Goal: Task Accomplishment & Management: Use online tool/utility

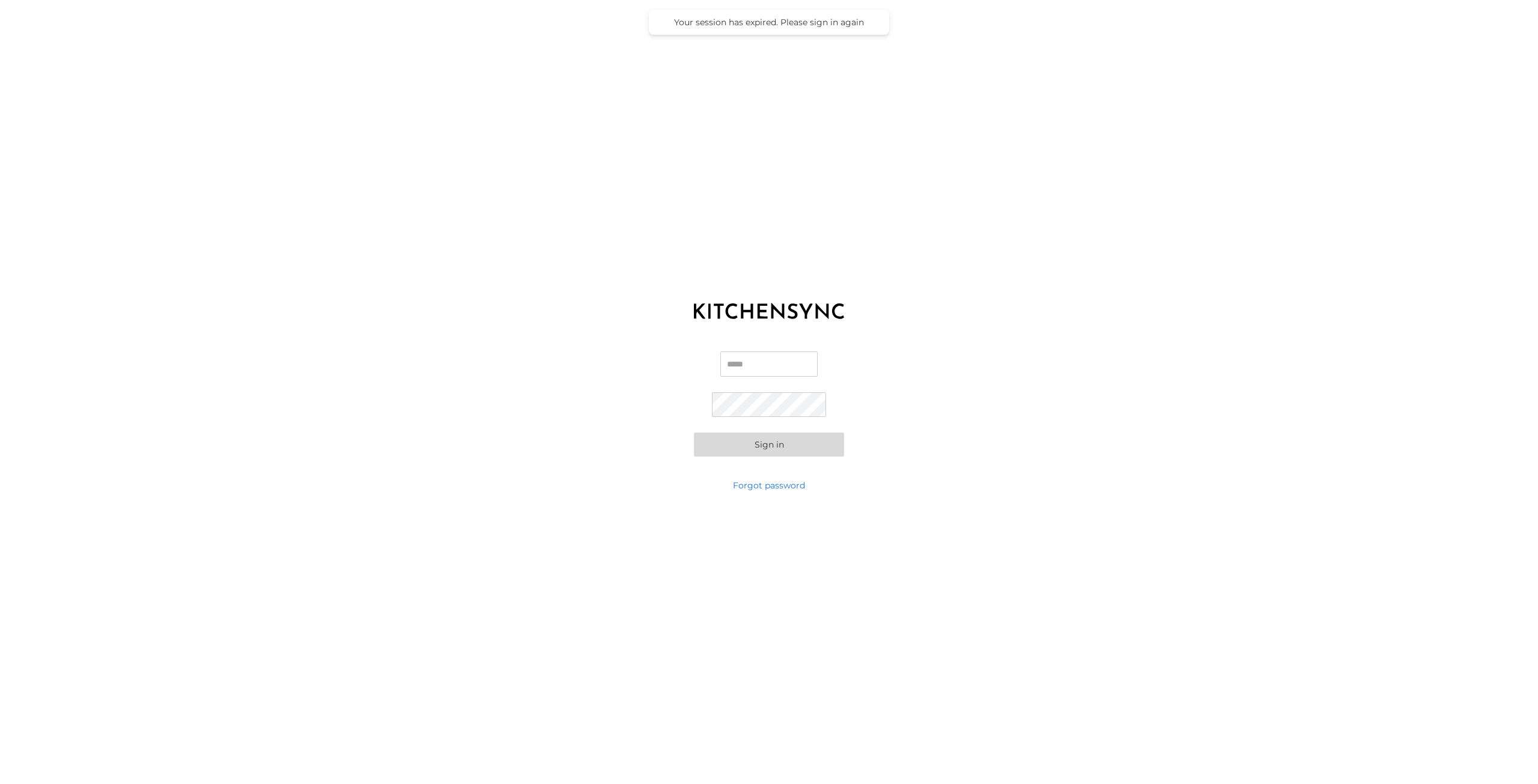
type input "**********"
click at [767, 447] on button "Sign in" at bounding box center [769, 445] width 150 height 24
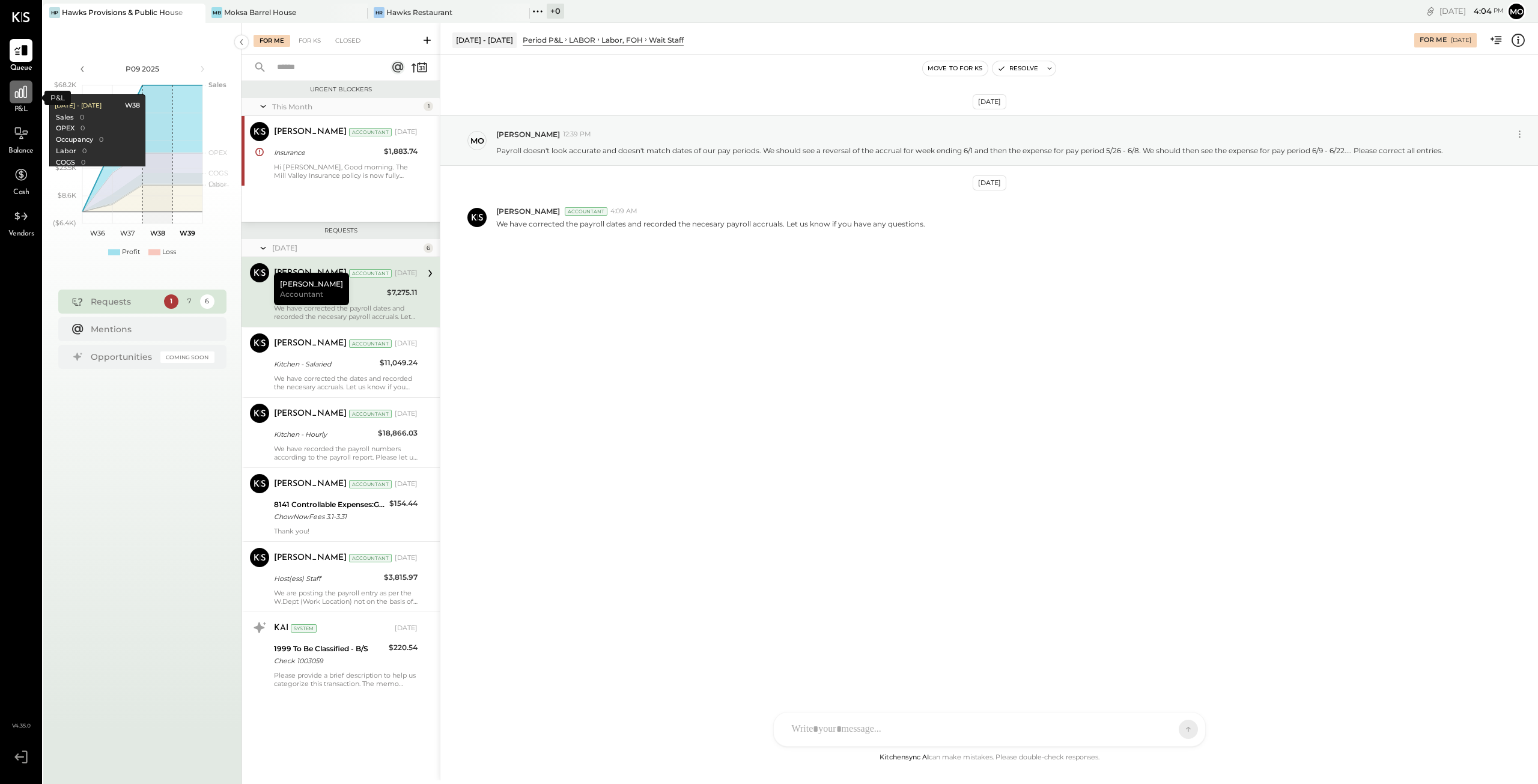
click at [24, 97] on icon at bounding box center [21, 91] width 16 height 16
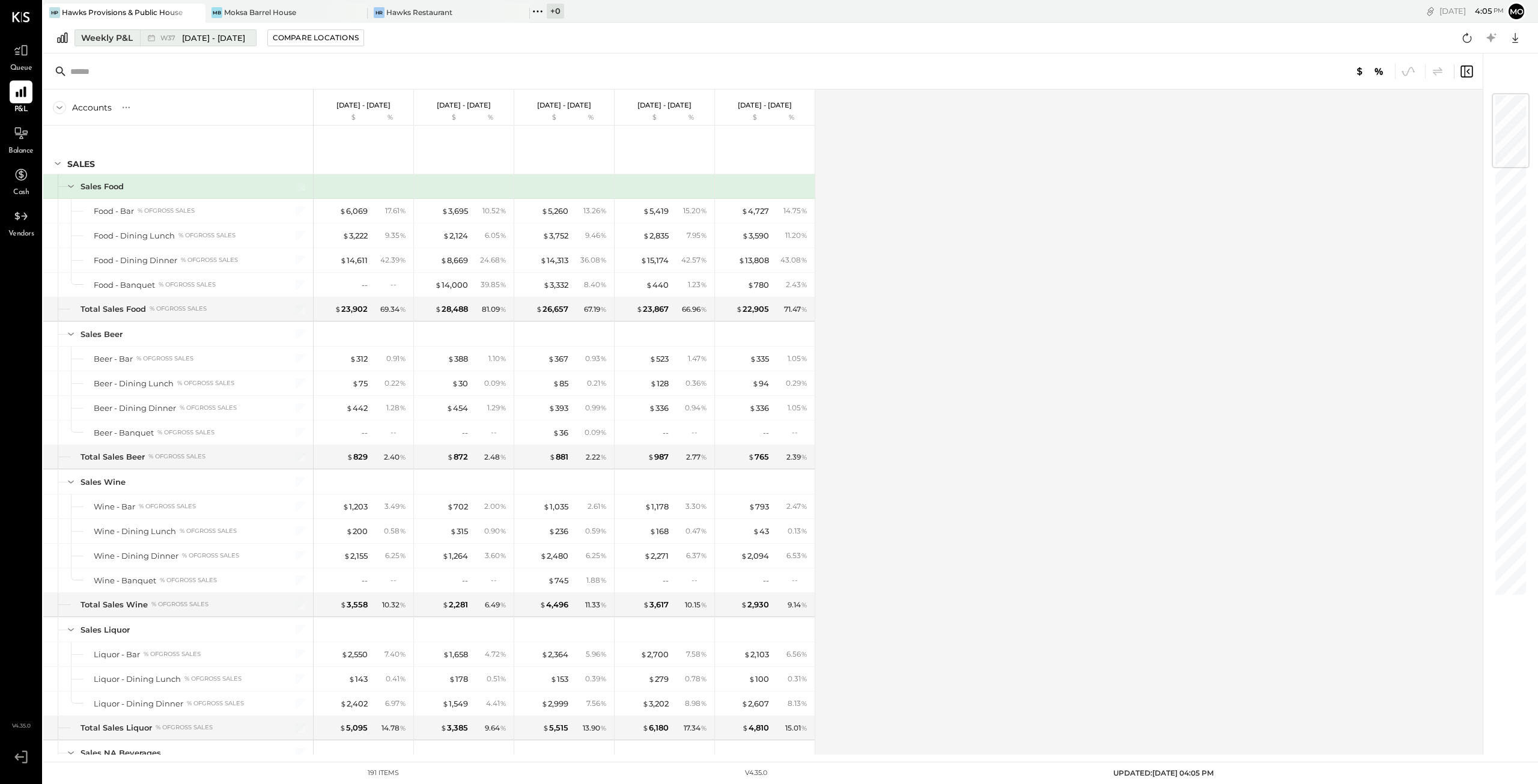
click at [95, 36] on div "Weekly P&L" at bounding box center [106, 37] width 52 height 12
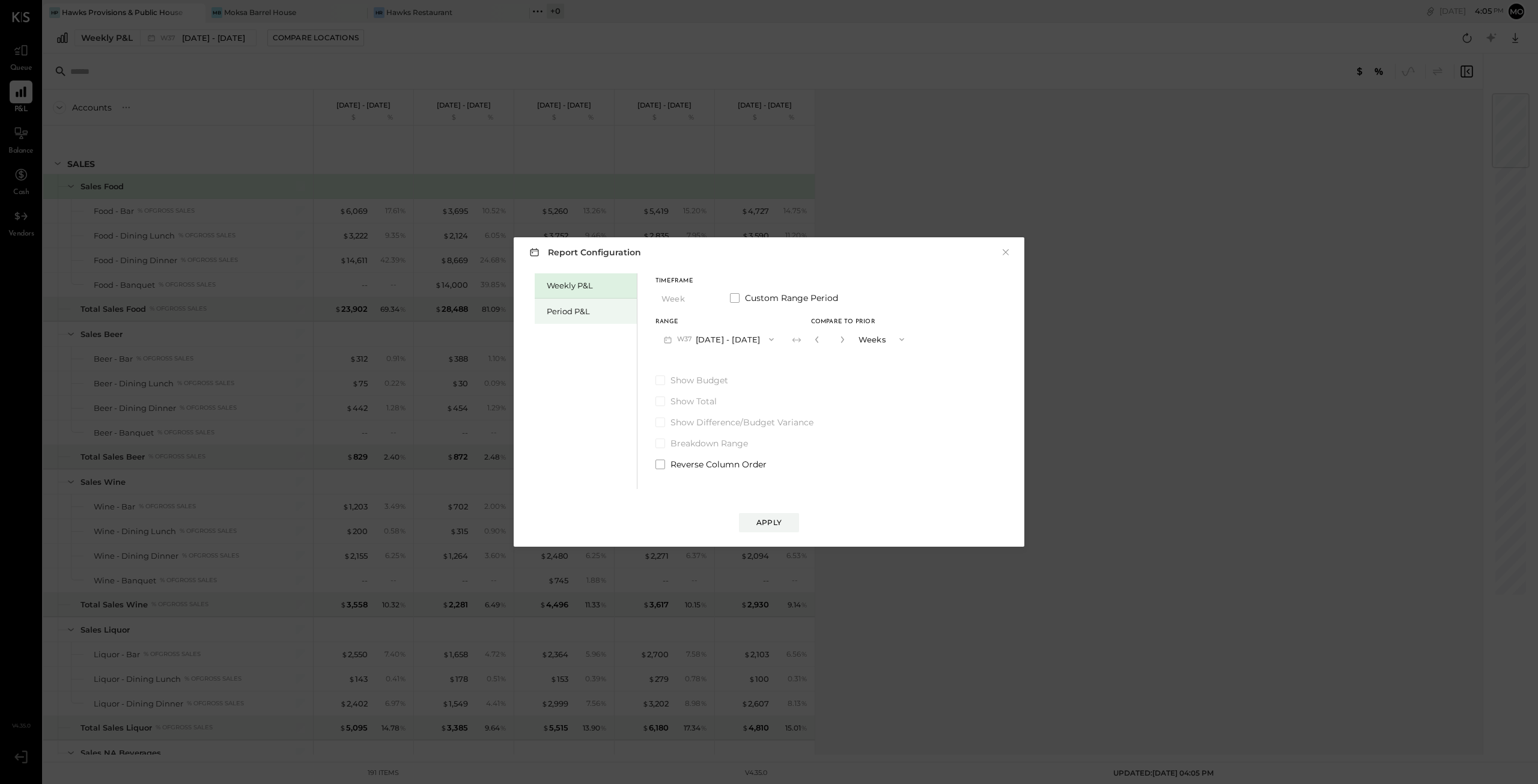
click at [565, 311] on div "Period P&L" at bounding box center [588, 311] width 84 height 11
click at [736, 297] on span at bounding box center [734, 297] width 9 height 9
click at [685, 338] on button "[DATE]" at bounding box center [691, 339] width 72 height 22
click at [685, 523] on span "[DATE]" at bounding box center [682, 525] width 25 height 10
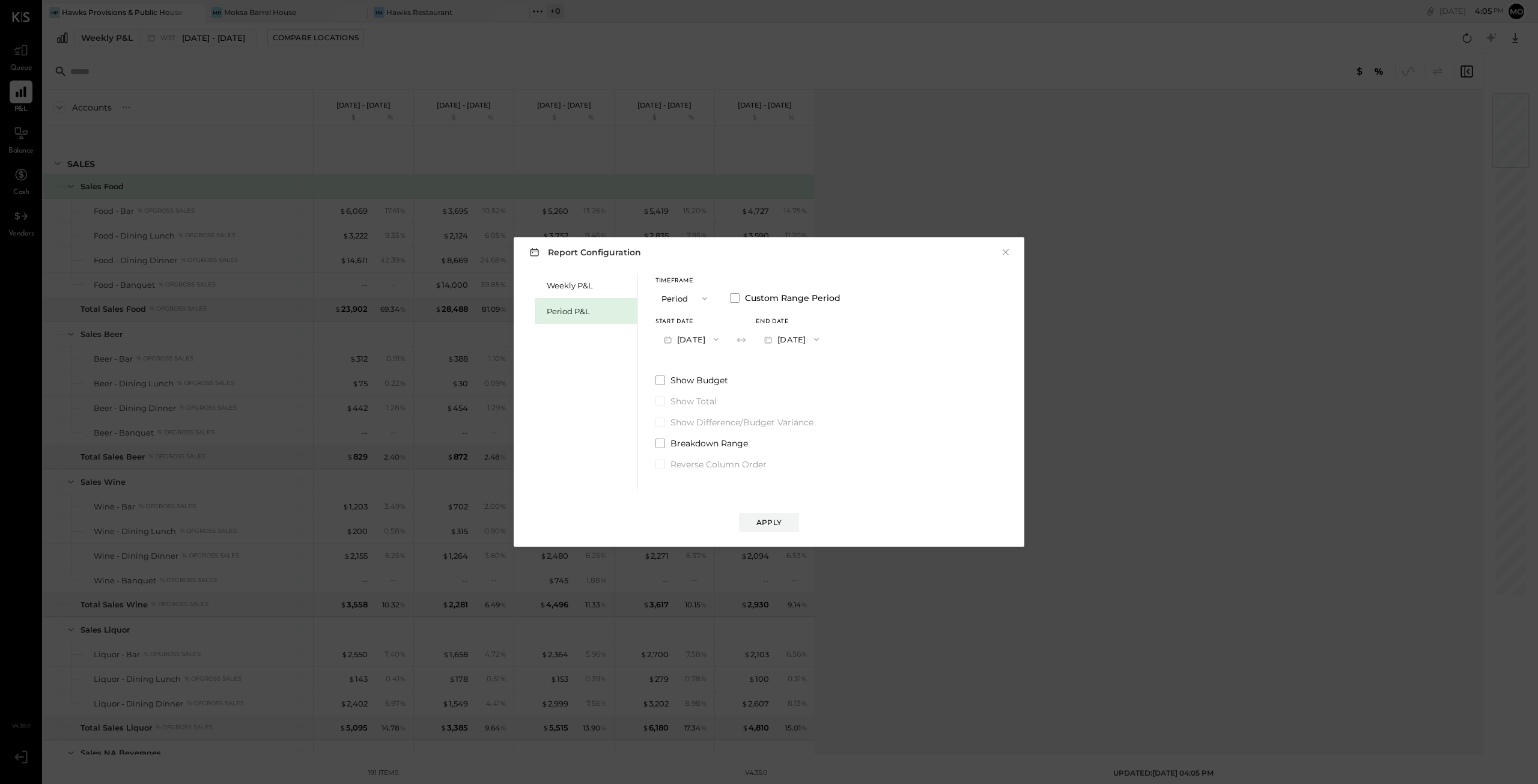
click at [827, 338] on button "[DATE]" at bounding box center [791, 339] width 72 height 22
click at [795, 367] on span "[DATE]" at bounding box center [782, 366] width 25 height 10
click at [662, 380] on span at bounding box center [660, 380] width 9 height 9
click at [774, 523] on div "Apply" at bounding box center [769, 522] width 25 height 10
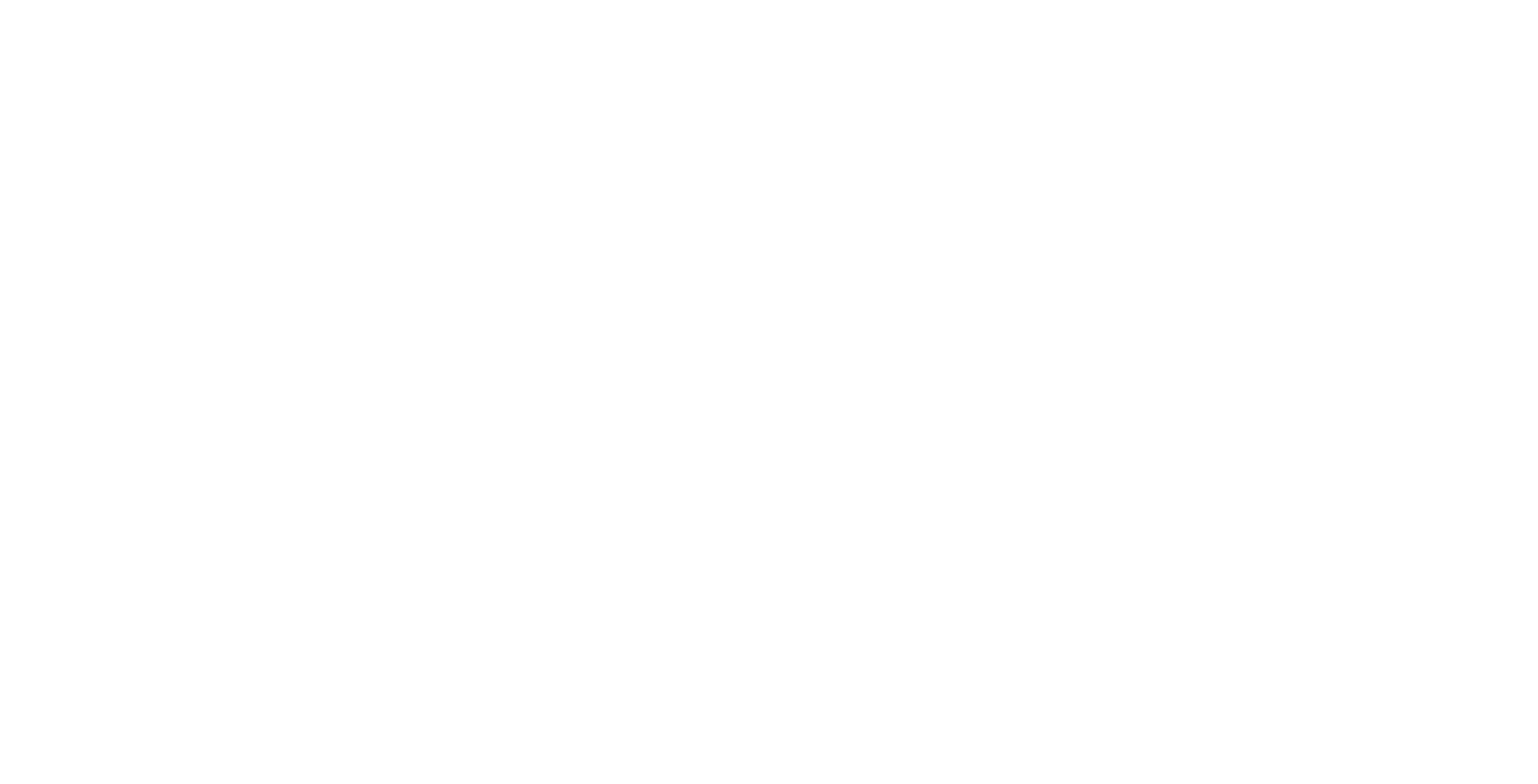
click at [534, 0] on html at bounding box center [769, 0] width 1538 height 0
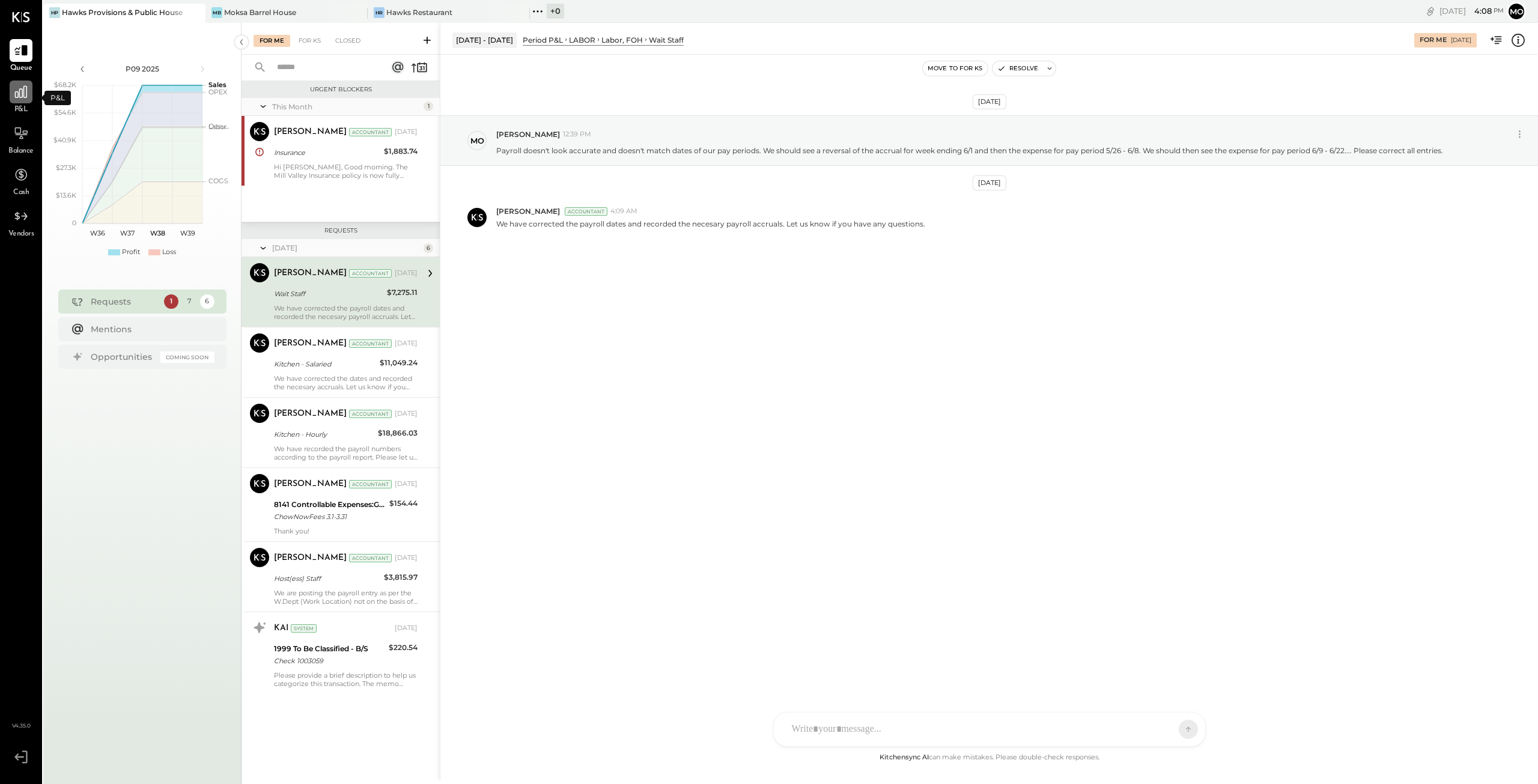
click at [16, 86] on icon at bounding box center [21, 91] width 16 height 16
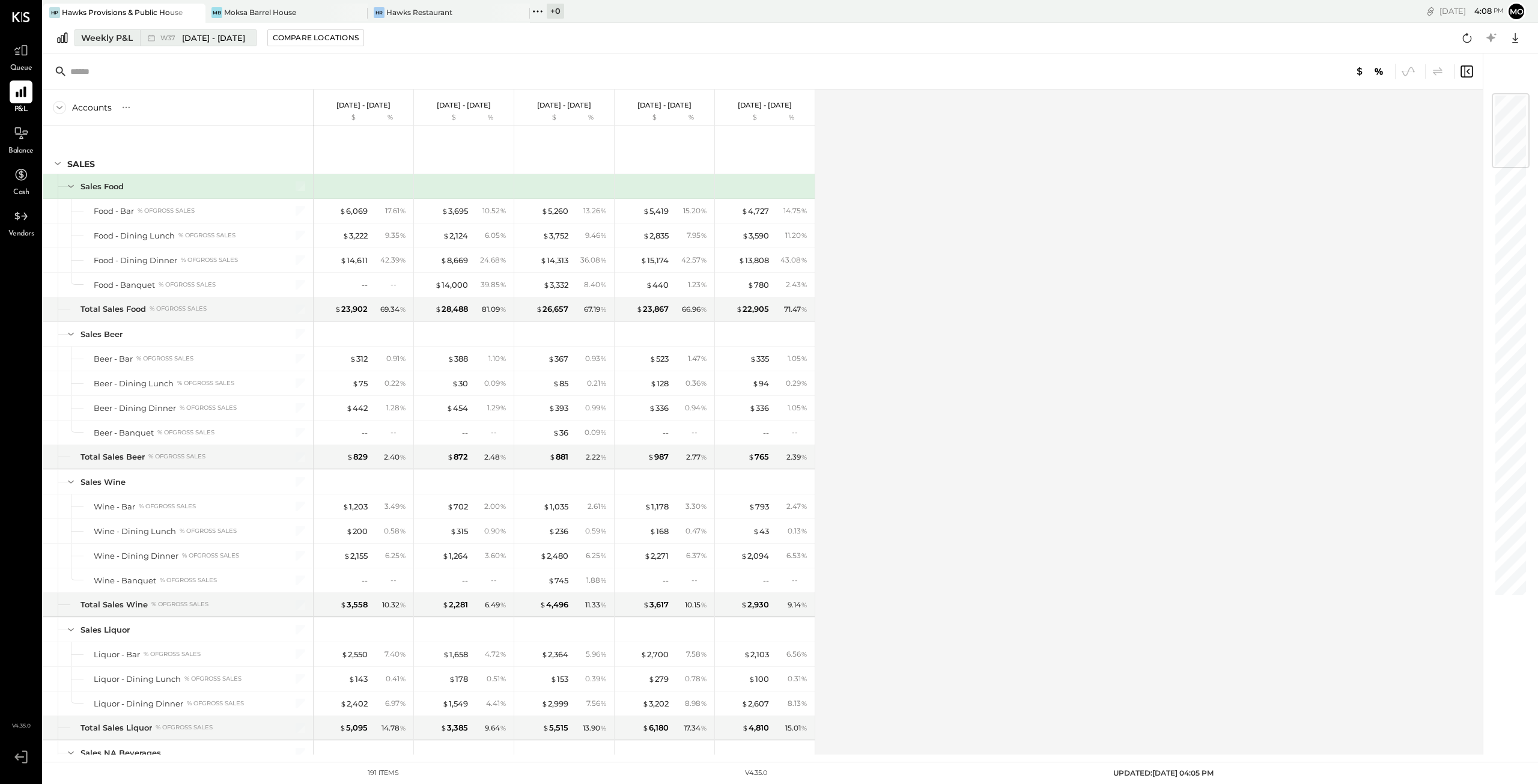
click at [106, 37] on div "Weekly P&L" at bounding box center [106, 37] width 52 height 12
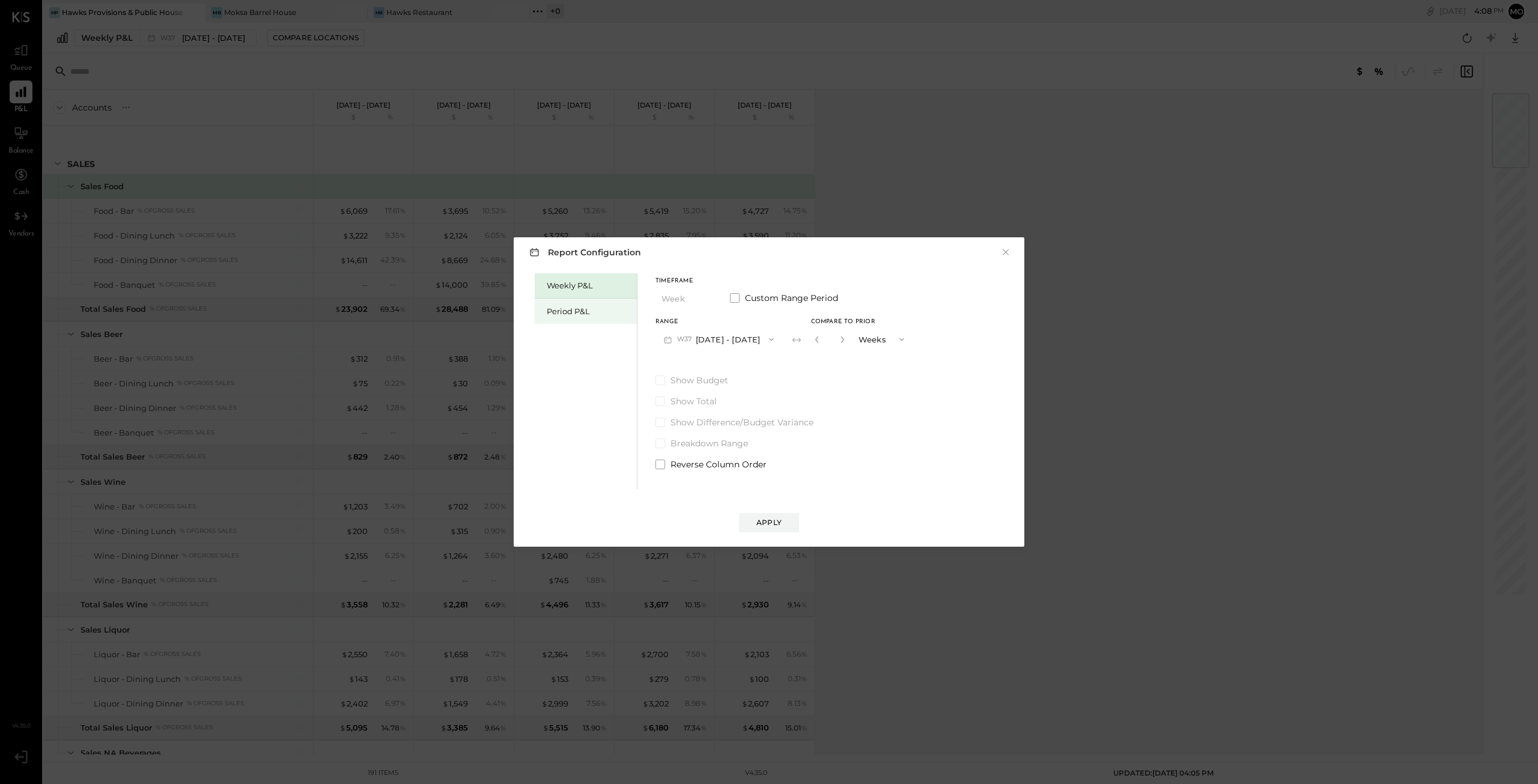
click at [561, 309] on div "Period P&L" at bounding box center [588, 311] width 84 height 11
click at [765, 340] on icon "button" at bounding box center [769, 339] width 9 height 9
click at [738, 313] on div "Timeframe Period Custom Range Period Range P09 [DATE] - [DATE] Compare" at bounding box center [752, 314] width 193 height 72
click at [733, 298] on span at bounding box center [734, 297] width 9 height 9
click at [733, 297] on span at bounding box center [734, 297] width 9 height 9
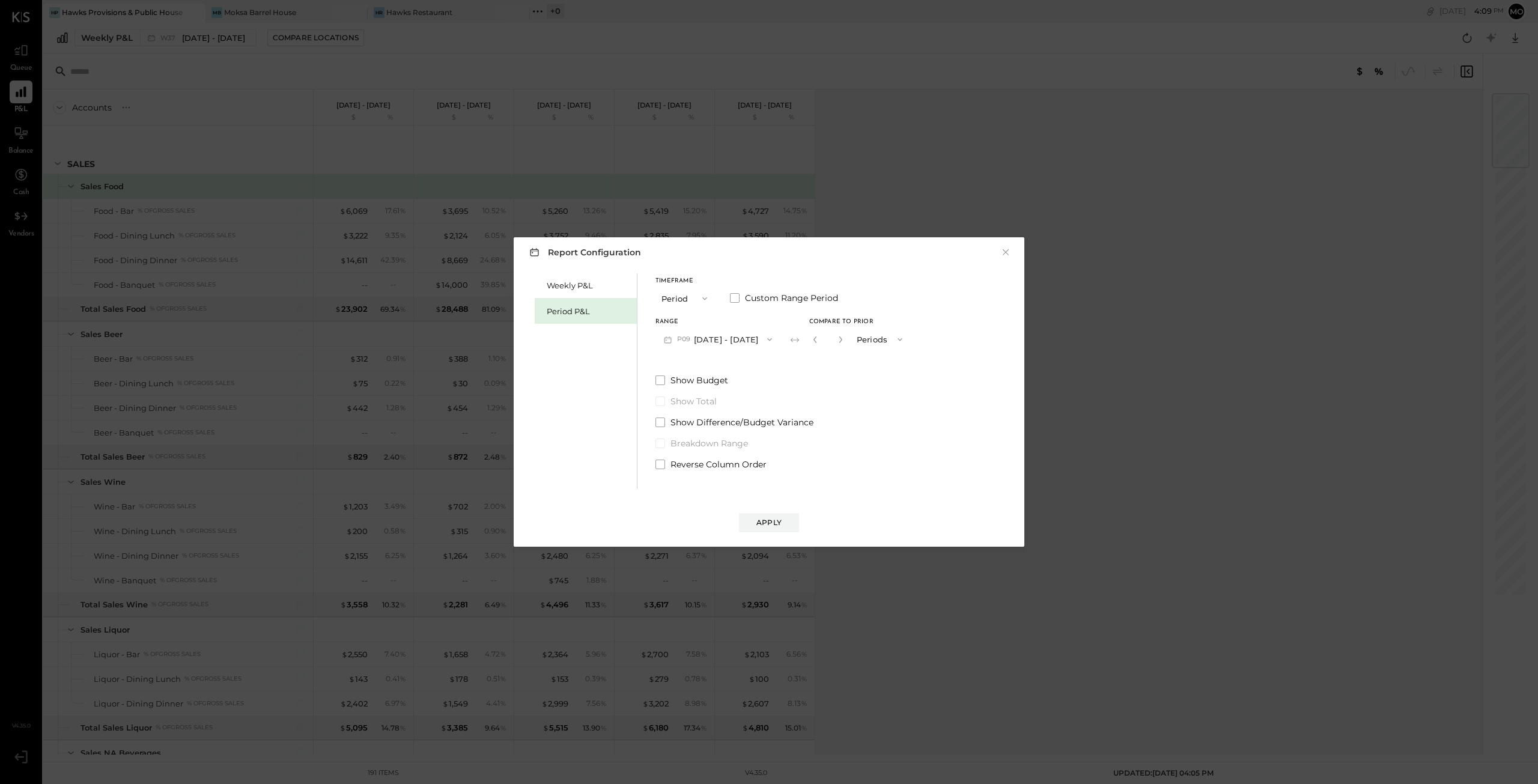
click at [667, 343] on icon "button" at bounding box center [668, 339] width 7 height 7
click at [692, 391] on span "[DATE] - [DATE]" at bounding box center [712, 391] width 57 height 10
click at [841, 341] on icon "button" at bounding box center [840, 339] width 3 height 7
click at [841, 340] on icon "button" at bounding box center [840, 339] width 3 height 7
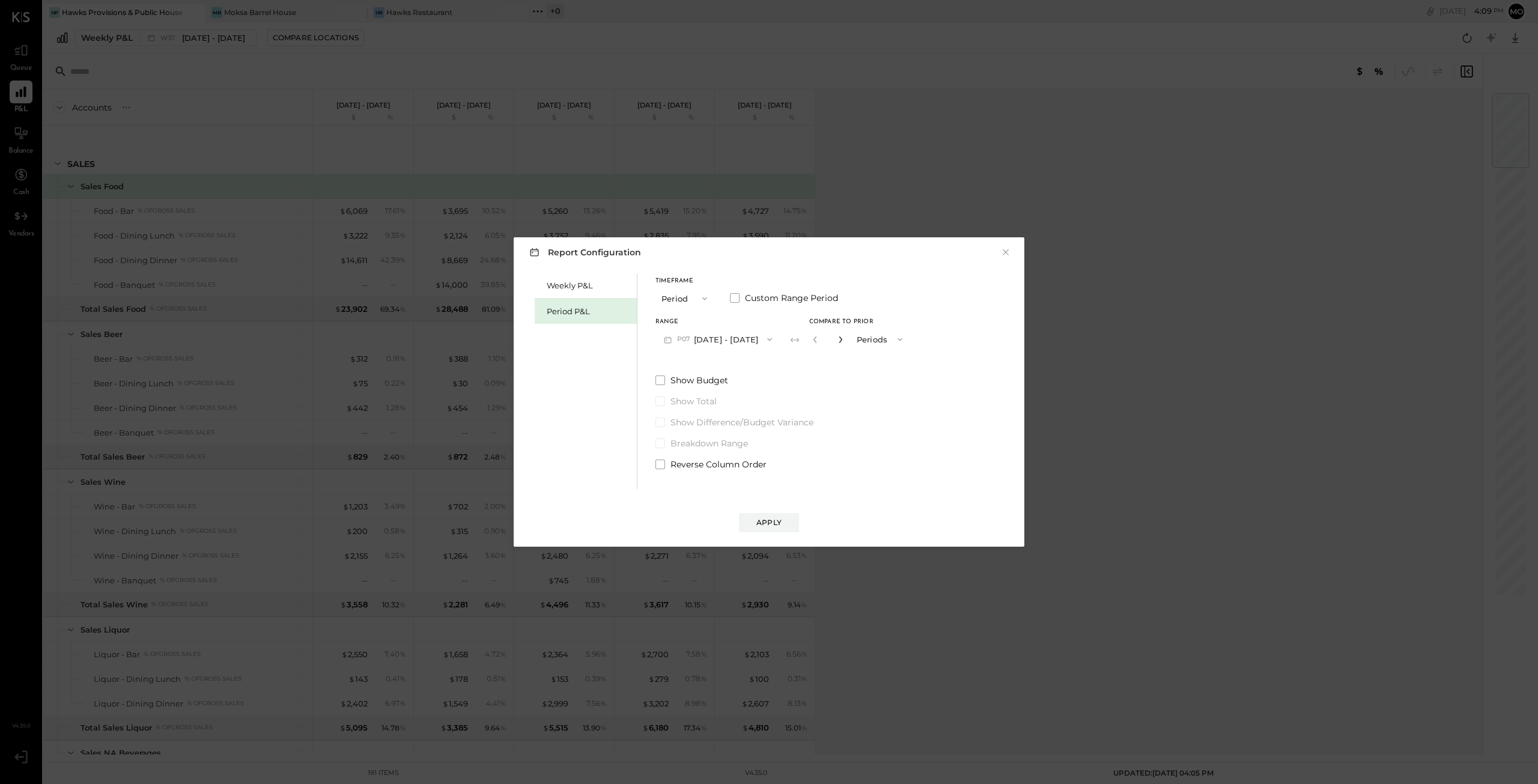
click at [841, 340] on icon "button" at bounding box center [840, 339] width 3 height 7
type input "*"
click at [905, 343] on icon "button" at bounding box center [899, 339] width 9 height 9
click at [935, 320] on div "Weekly P&L Period P&L Timeframe Period Custom Range Period Range P07 [DATE] - […" at bounding box center [769, 380] width 486 height 219
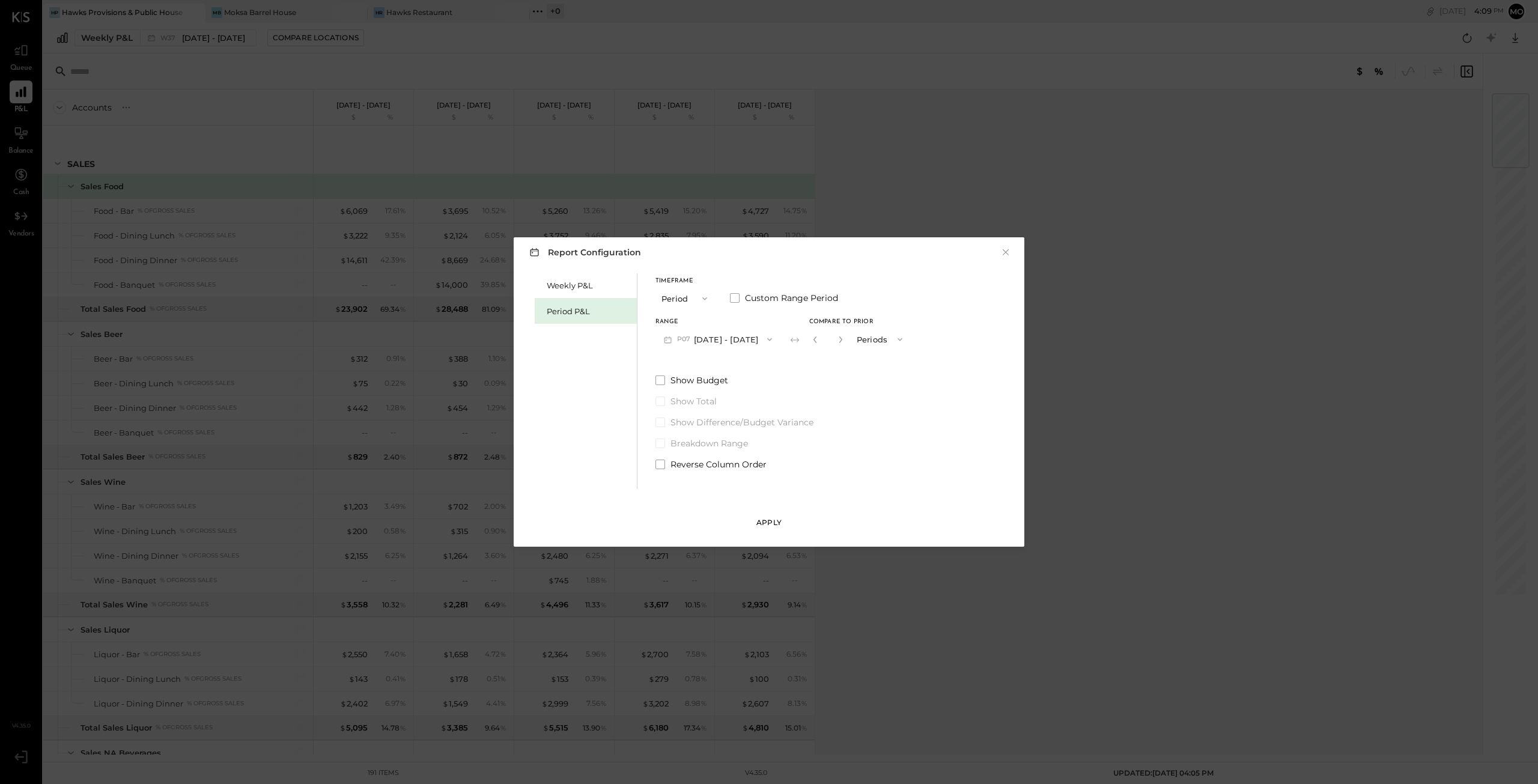
click at [769, 527] on div "Apply" at bounding box center [769, 522] width 25 height 10
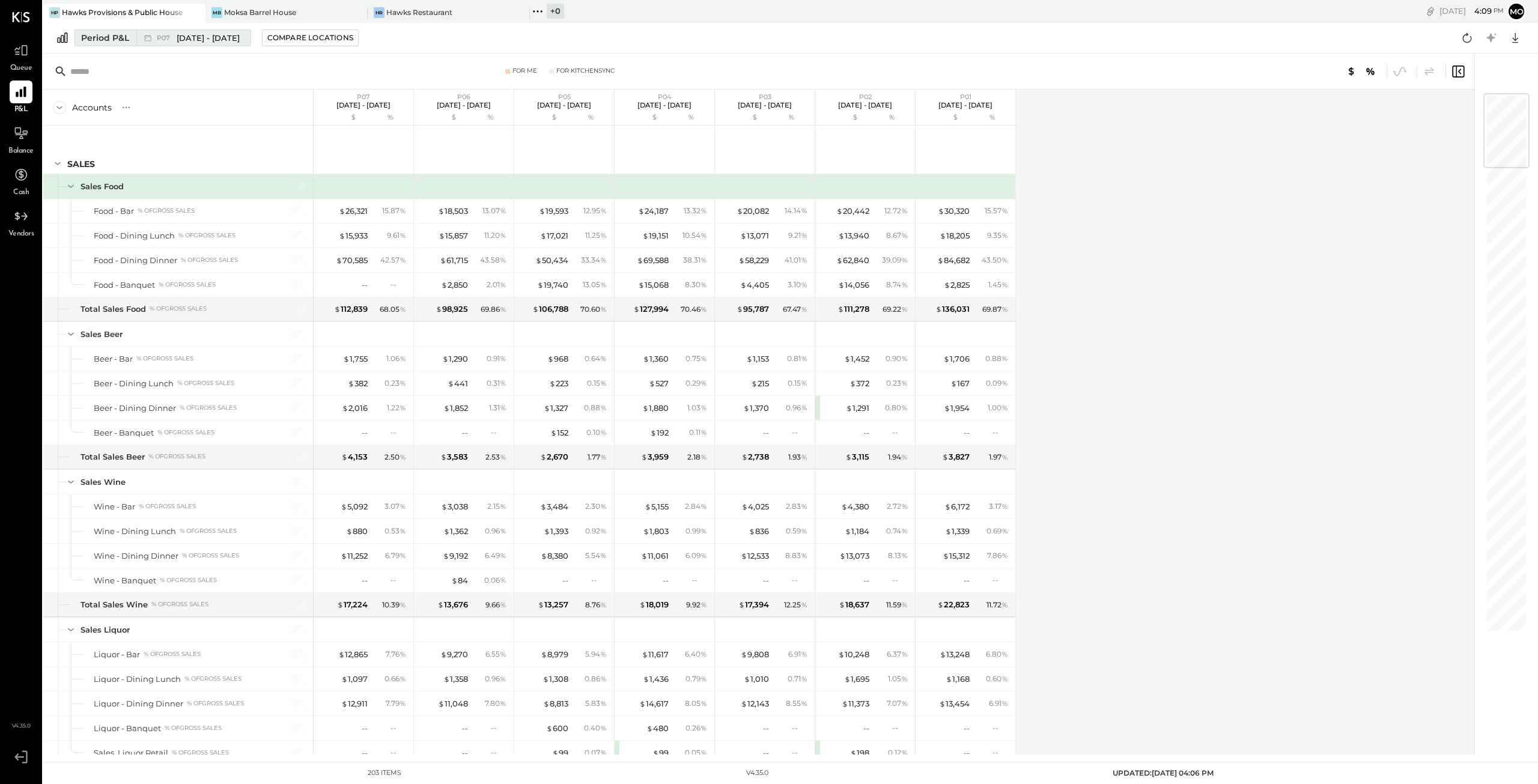
click at [104, 42] on div "Period P&L" at bounding box center [104, 37] width 48 height 12
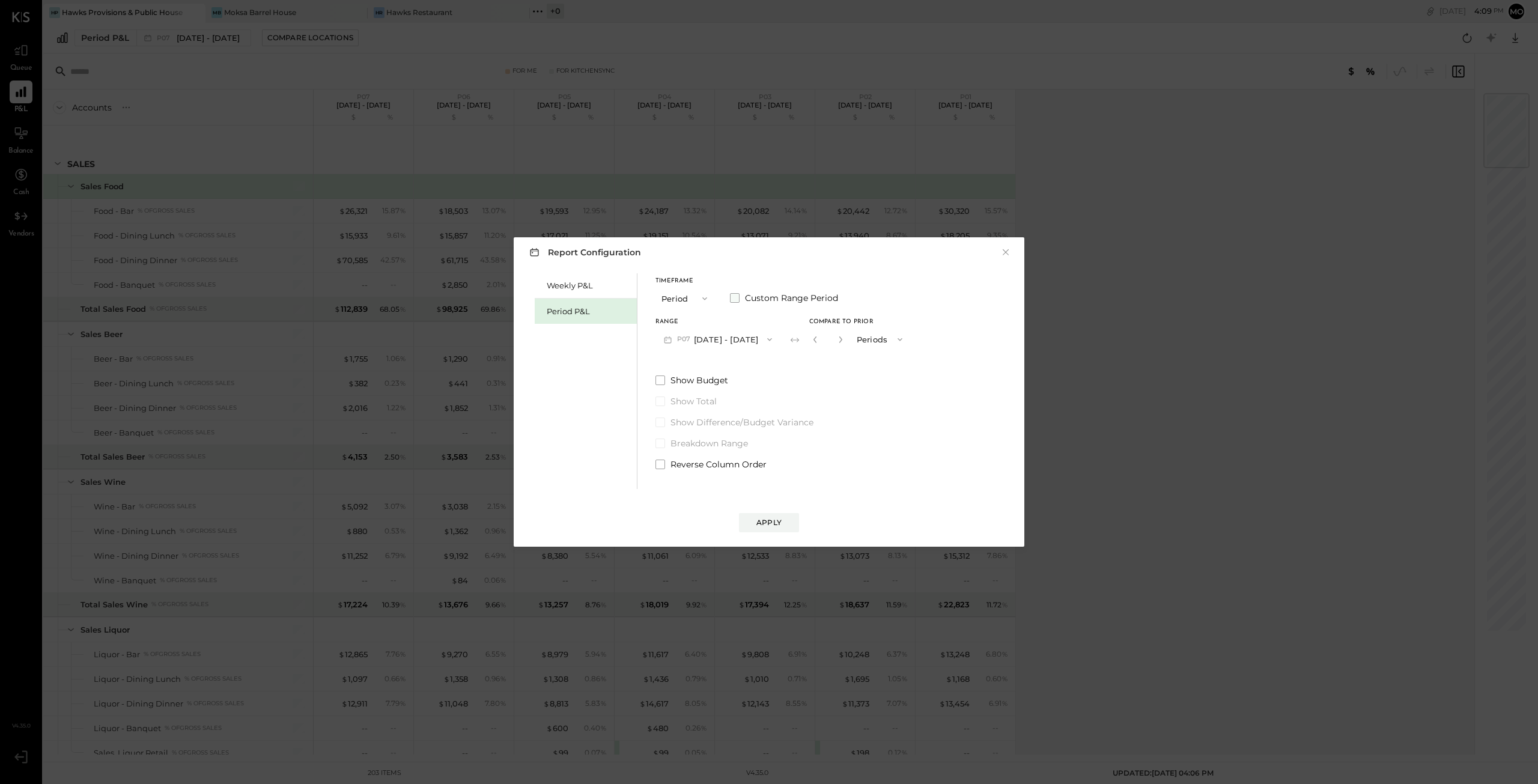
click at [732, 295] on span at bounding box center [734, 297] width 9 height 9
click at [721, 338] on icon "button" at bounding box center [716, 339] width 9 height 9
click at [695, 391] on span "[DATE]" at bounding box center [682, 391] width 25 height 10
click at [721, 338] on icon "button" at bounding box center [716, 339] width 9 height 9
click at [695, 364] on span "[DATE]" at bounding box center [682, 366] width 25 height 10
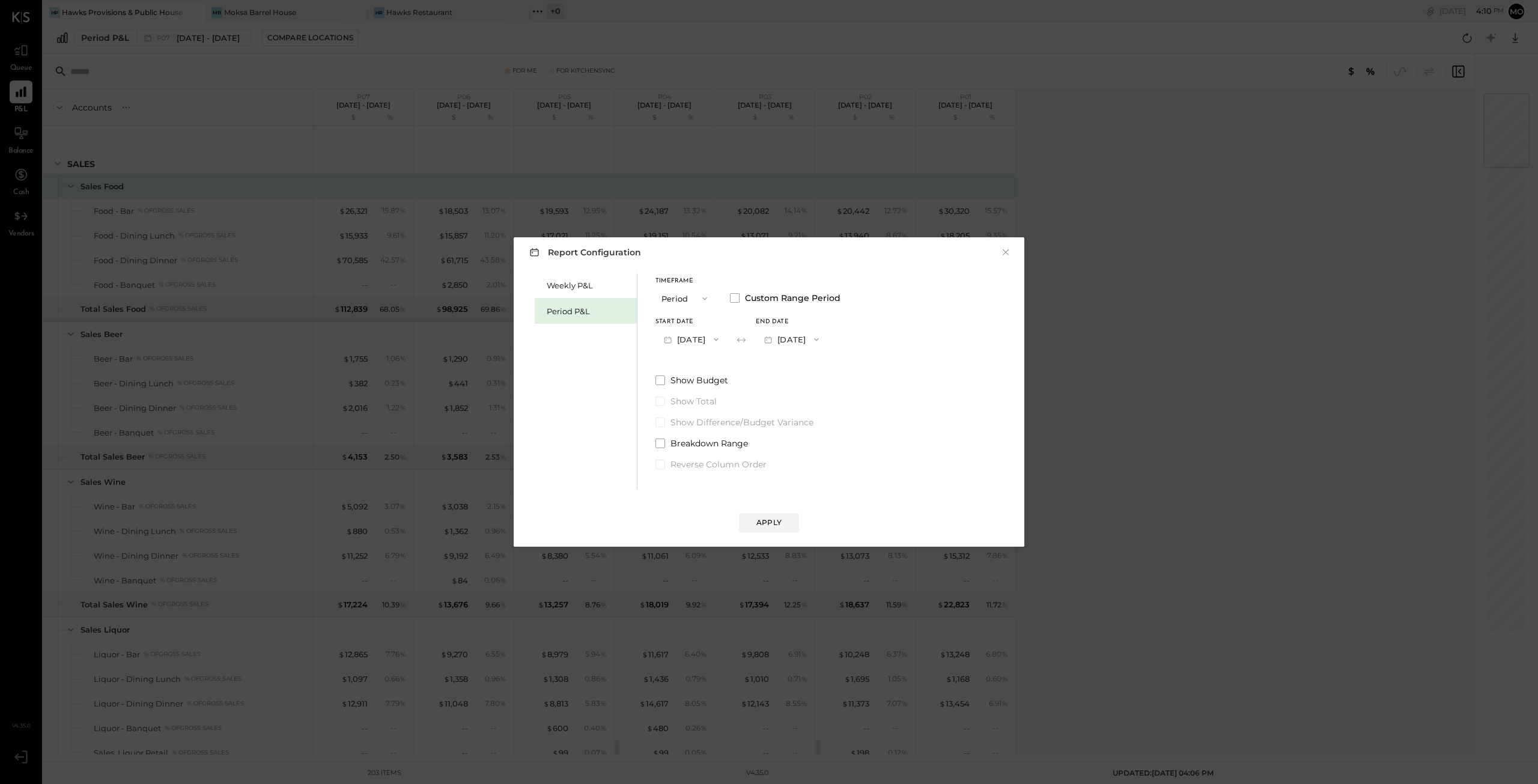
click at [822, 338] on icon "button" at bounding box center [816, 339] width 9 height 9
click at [733, 372] on div "Timeframe Period Custom Range Period Start Date [DATE] End date [DATE] [DATE] […" at bounding box center [748, 372] width 185 height 197
click at [804, 339] on button "[DATE]" at bounding box center [791, 339] width 72 height 22
click at [705, 339] on button "[DATE]" at bounding box center [691, 339] width 72 height 22
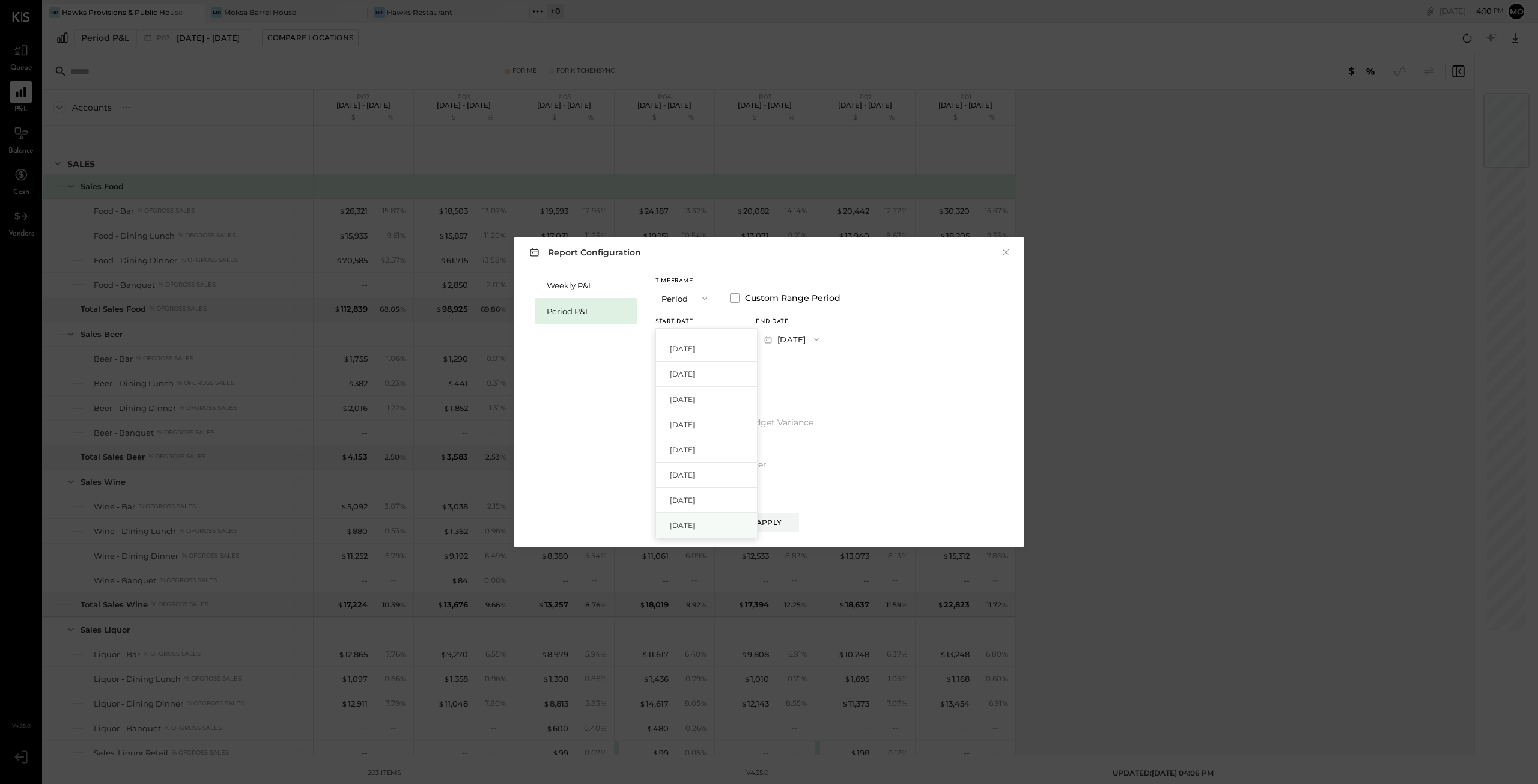
click at [692, 517] on div "[DATE]" at bounding box center [706, 525] width 101 height 25
click at [827, 338] on button "[DATE]" at bounding box center [791, 339] width 72 height 22
click at [795, 365] on span "[DATE]" at bounding box center [782, 366] width 25 height 10
click at [661, 380] on span at bounding box center [660, 380] width 9 height 9
click at [771, 523] on div "Apply" at bounding box center [769, 522] width 25 height 10
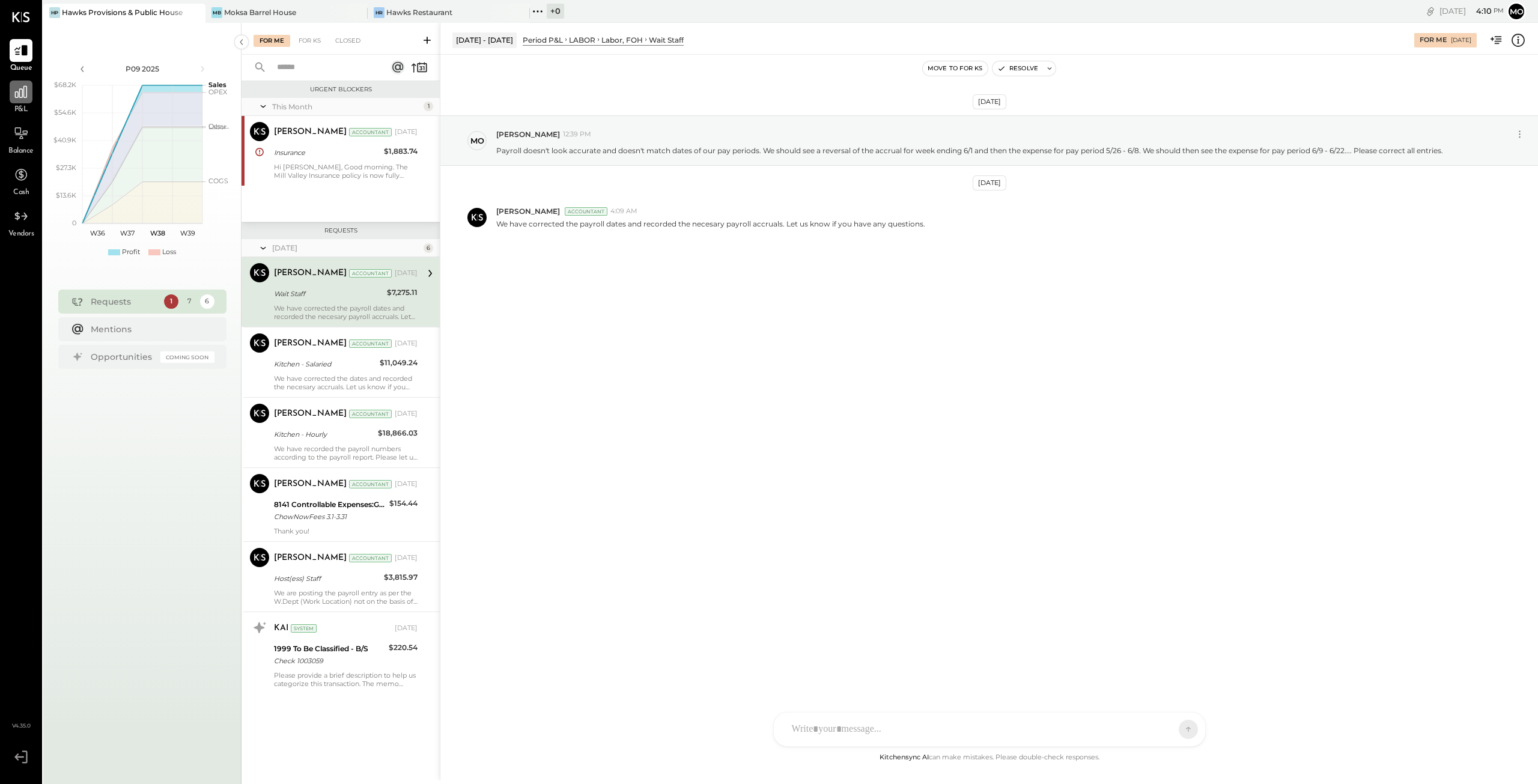
click at [14, 99] on div at bounding box center [21, 91] width 23 height 23
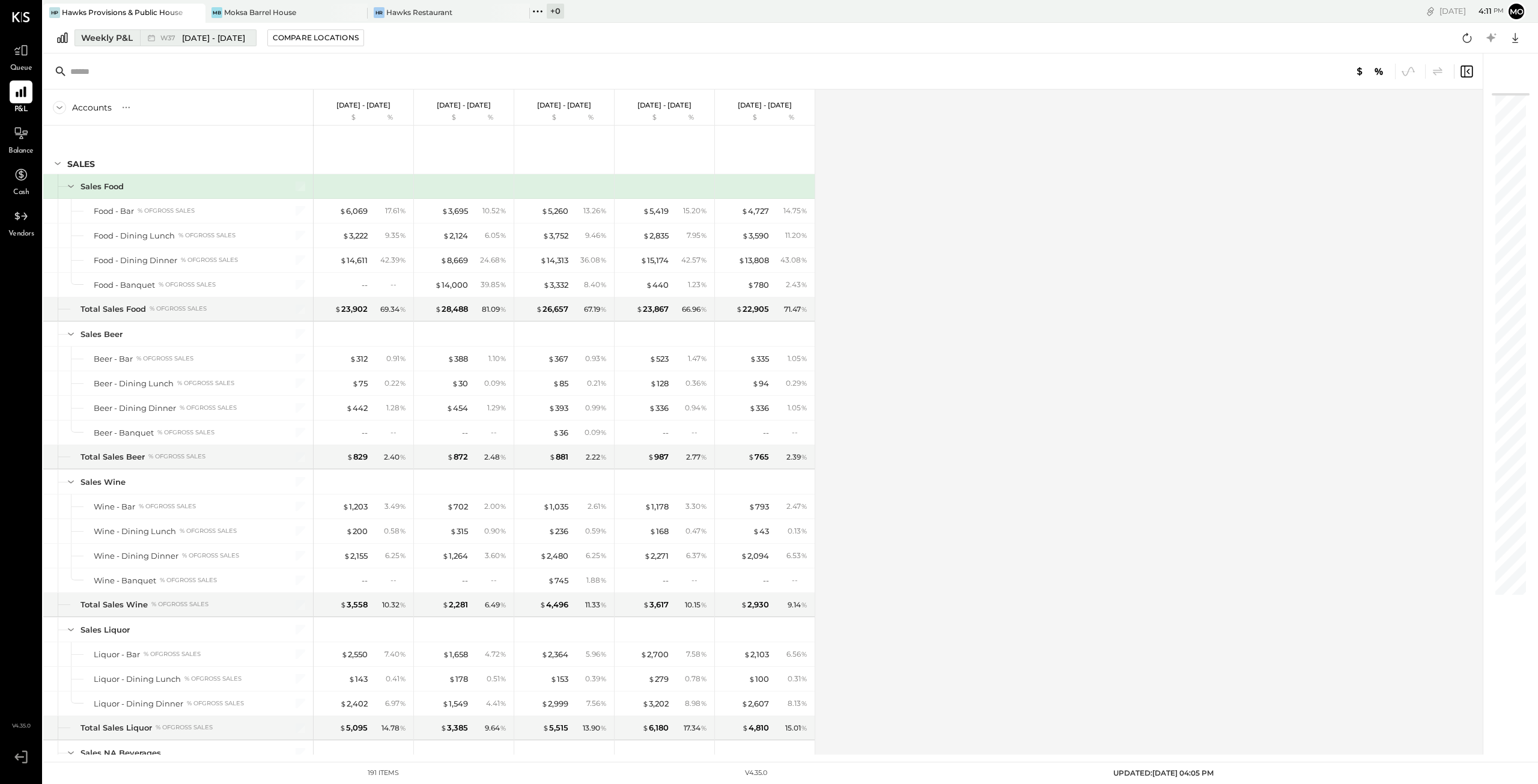
click at [124, 40] on div "Weekly P&L" at bounding box center [106, 37] width 52 height 12
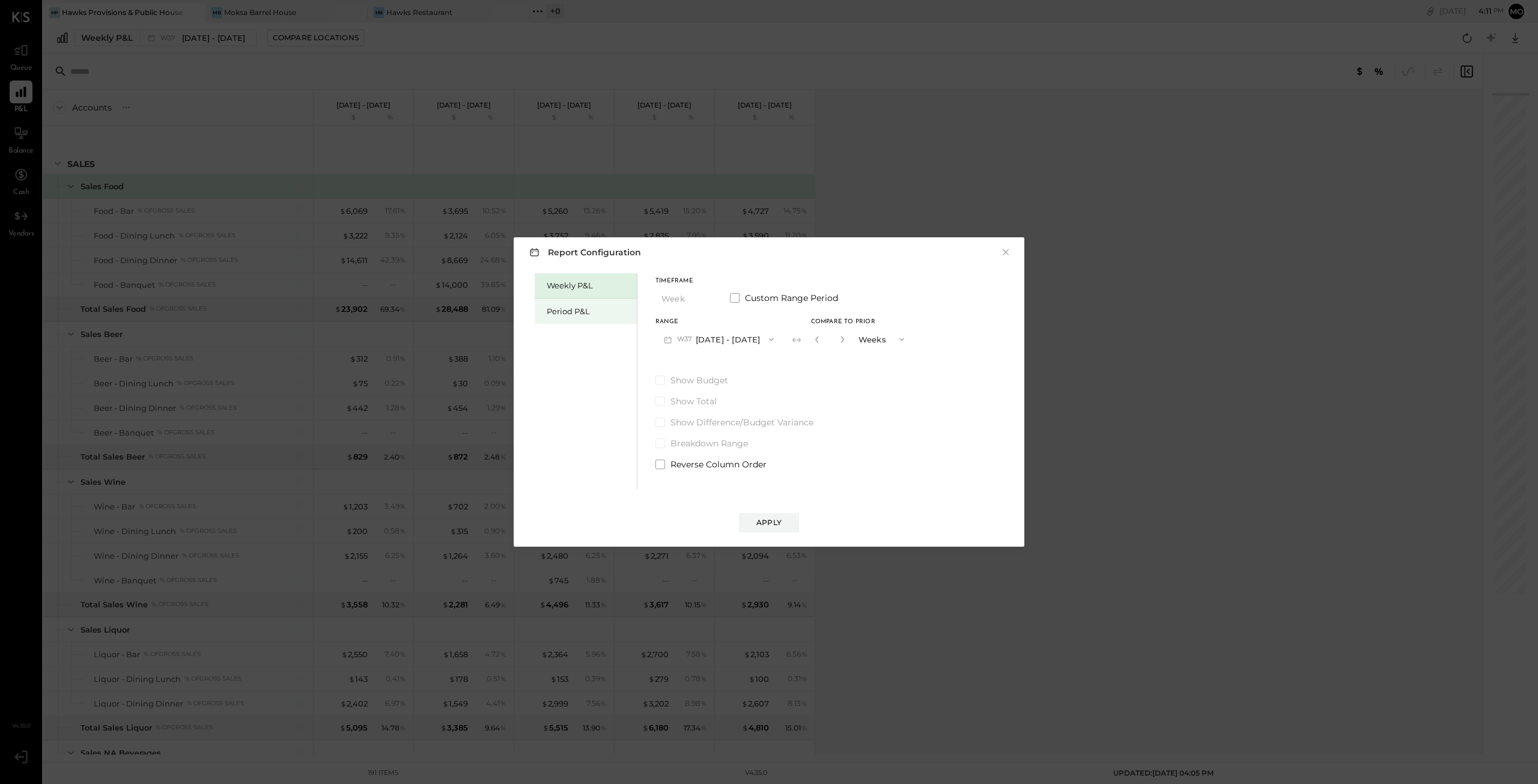
click at [568, 310] on div "Period P&L" at bounding box center [588, 311] width 84 height 11
click at [704, 297] on icon "button" at bounding box center [704, 298] width 9 height 9
click at [672, 341] on span "YTD" at bounding box center [670, 341] width 12 height 8
click at [658, 351] on span at bounding box center [660, 349] width 9 height 9
click at [756, 515] on button "Apply" at bounding box center [769, 522] width 60 height 19
